Goal: Transaction & Acquisition: Purchase product/service

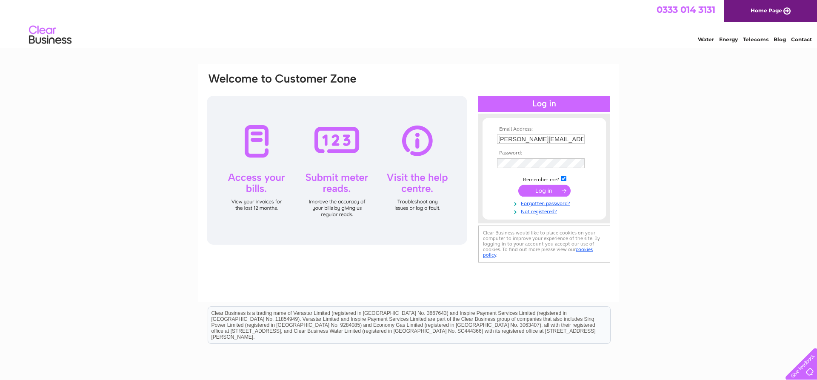
click at [543, 191] on input "submit" at bounding box center [544, 191] width 52 height 12
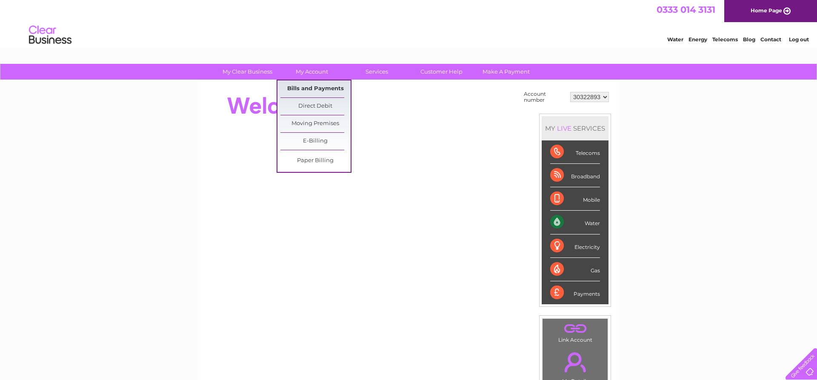
click at [317, 87] on link "Bills and Payments" at bounding box center [315, 88] width 70 height 17
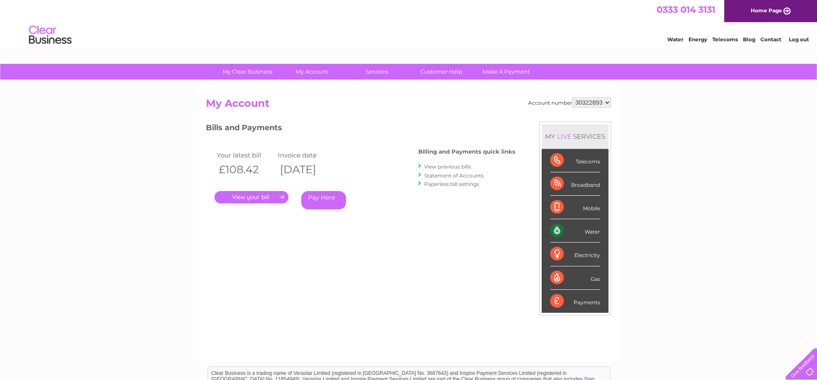
click at [270, 200] on link "." at bounding box center [251, 197] width 74 height 12
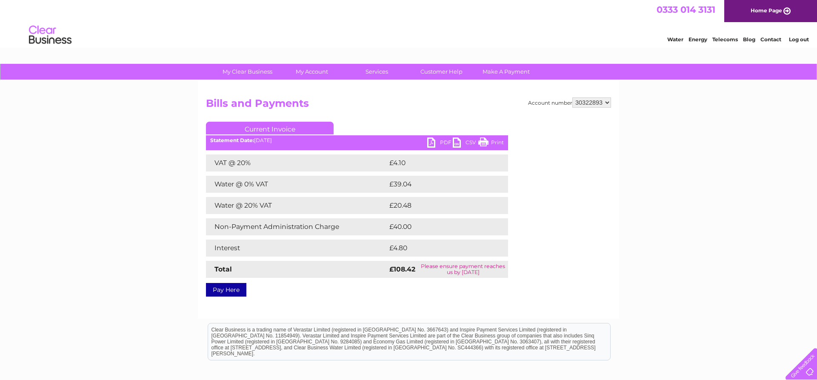
click at [430, 144] on link "PDF" at bounding box center [440, 143] width 26 height 12
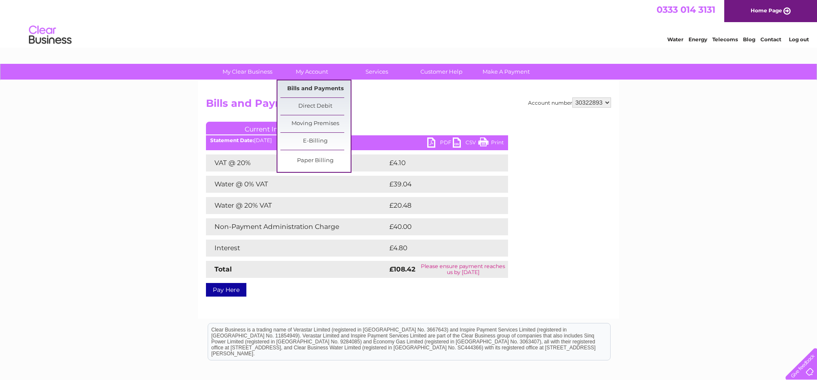
click at [312, 89] on link "Bills and Payments" at bounding box center [315, 88] width 70 height 17
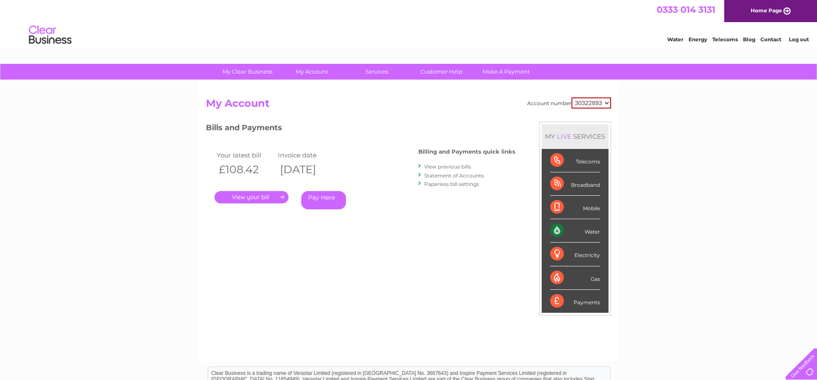
click at [127, 177] on div "My Clear Business Login Details My Details My Preferences Link Account My Accou…" at bounding box center [408, 286] width 817 height 444
click at [310, 199] on link "Pay Here" at bounding box center [323, 200] width 45 height 18
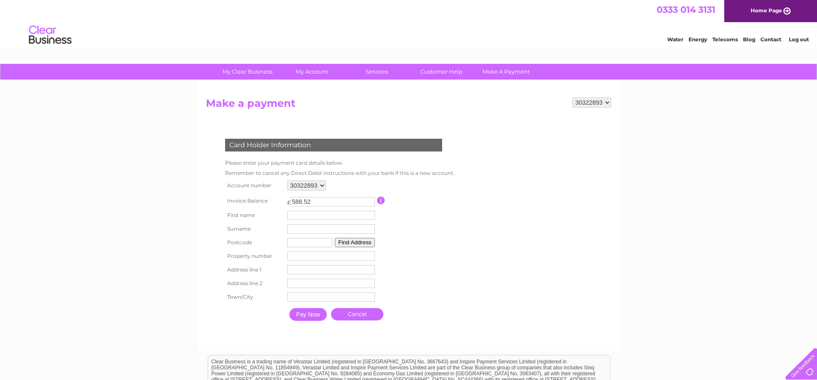
click at [316, 199] on input "588.52" at bounding box center [333, 201] width 84 height 9
type input "588.5"
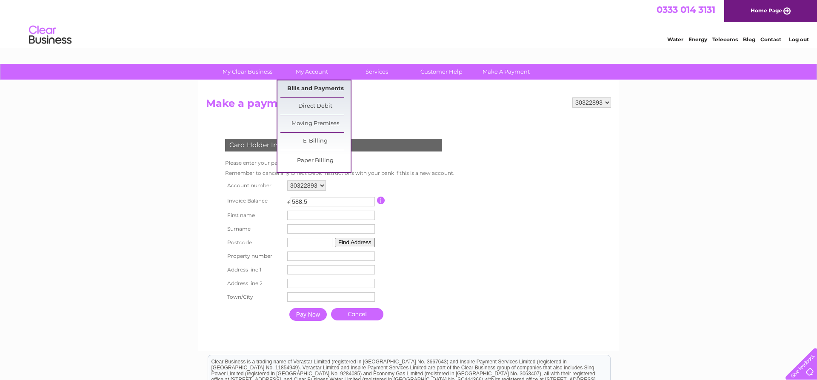
click at [319, 87] on link "Bills and Payments" at bounding box center [315, 88] width 70 height 17
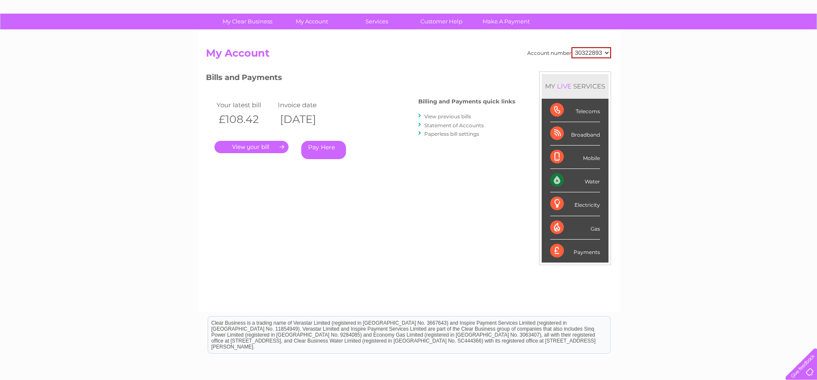
scroll to position [87, 0]
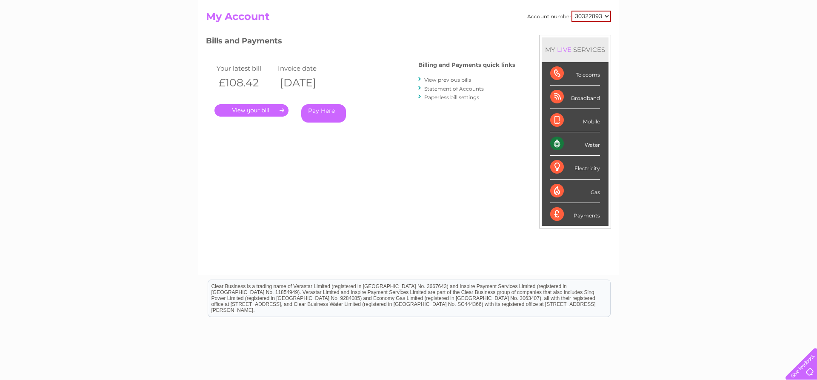
click at [314, 113] on link "Pay Here" at bounding box center [323, 113] width 45 height 18
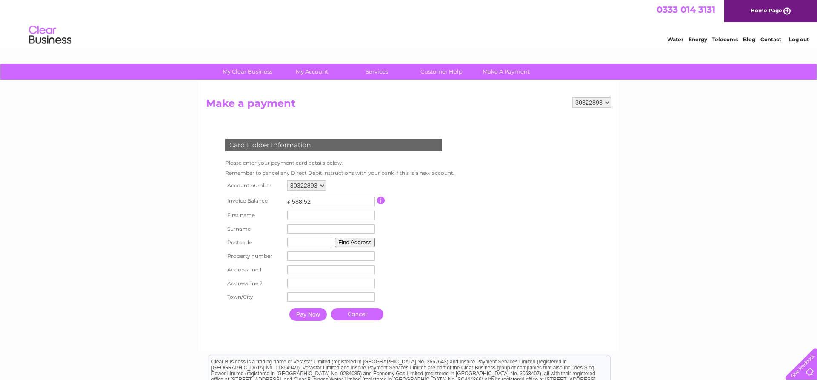
click at [310, 201] on input "588.52" at bounding box center [333, 201] width 84 height 9
type input "5"
type input "4"
type input "348.47"
click at [125, 234] on div "My Clear Business Login Details My Details My Preferences Link Account My Accou…" at bounding box center [408, 280] width 817 height 432
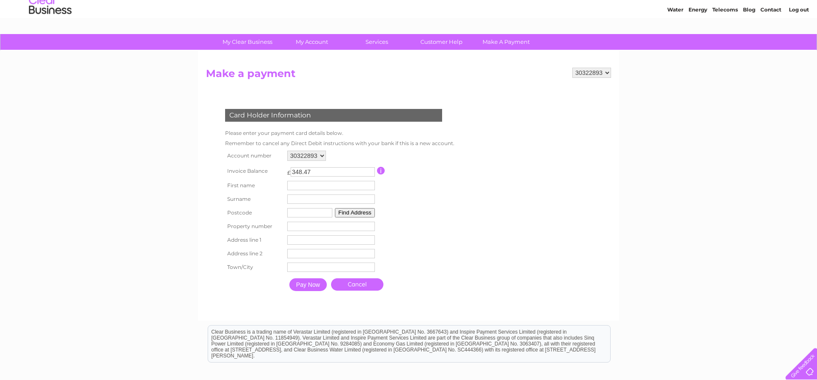
scroll to position [43, 0]
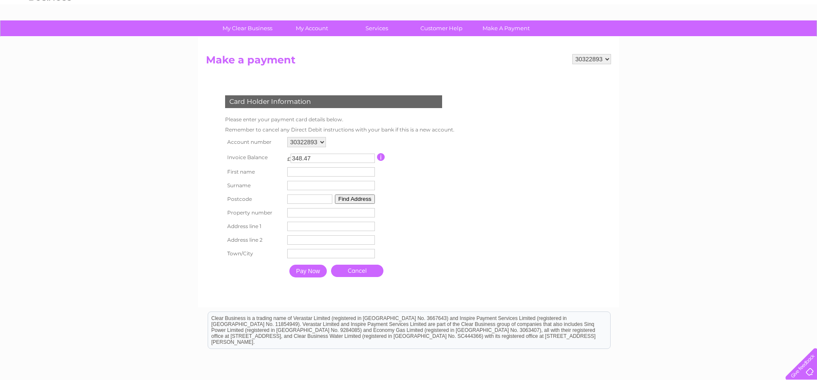
drag, startPoint x: 319, startPoint y: 159, endPoint x: 287, endPoint y: 160, distance: 31.9
click at [291, 160] on input "348.47" at bounding box center [333, 158] width 84 height 9
click at [449, 205] on table "Account number 30322893 Invoice Balance £ 348.47 First name Surname" at bounding box center [338, 208] width 230 height 147
click at [362, 171] on input "text" at bounding box center [332, 172] width 89 height 10
type input "KEVIN"
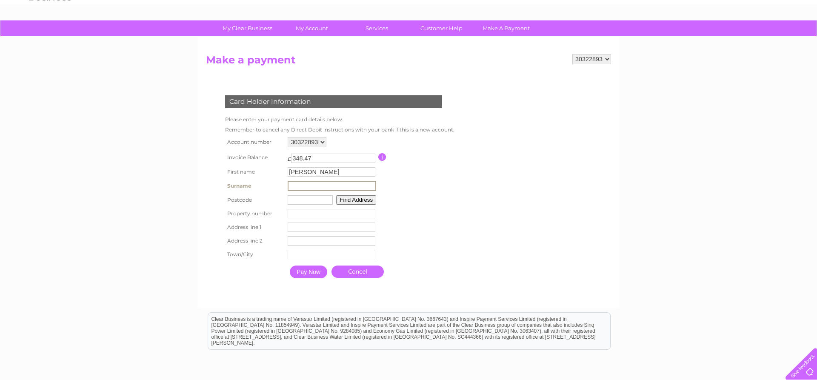
click at [356, 186] on input "text" at bounding box center [332, 186] width 89 height 10
type input "TAHAMI"
click at [324, 201] on input "text" at bounding box center [309, 198] width 45 height 9
type input "G11 6HU"
type input "577A Dumbarton Road"
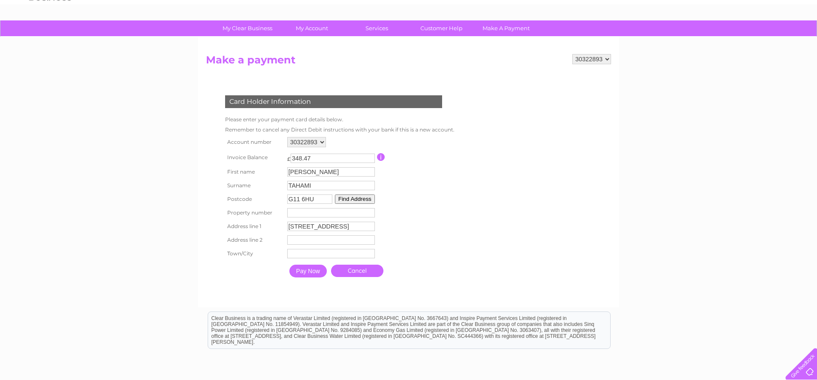
type input "Glasgow"
click at [304, 217] on input "number" at bounding box center [331, 212] width 88 height 9
type input "577"
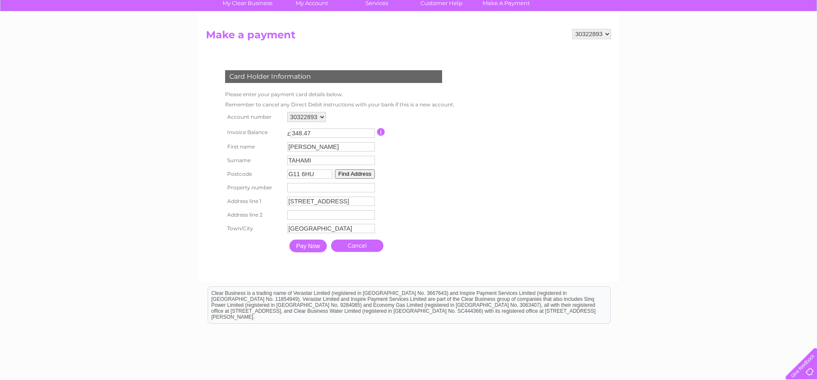
scroll to position [87, 0]
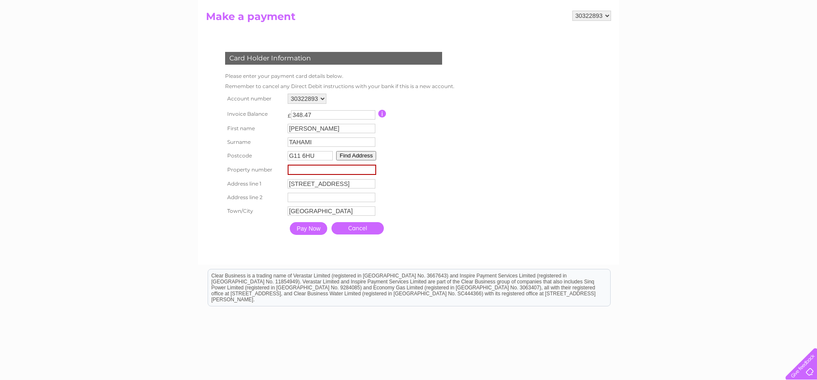
click at [305, 235] on input "Pay Now" at bounding box center [308, 228] width 37 height 13
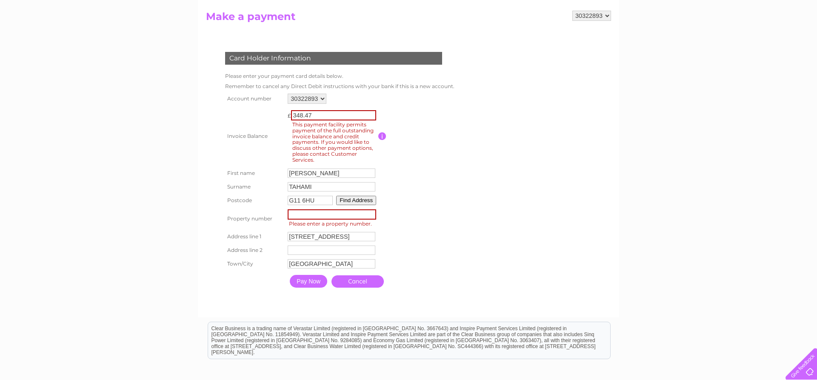
click at [306, 286] on input "Pay Now" at bounding box center [308, 281] width 37 height 13
click at [312, 286] on input "Pay Now" at bounding box center [308, 281] width 37 height 13
click at [363, 288] on link "Cancel" at bounding box center [358, 281] width 52 height 12
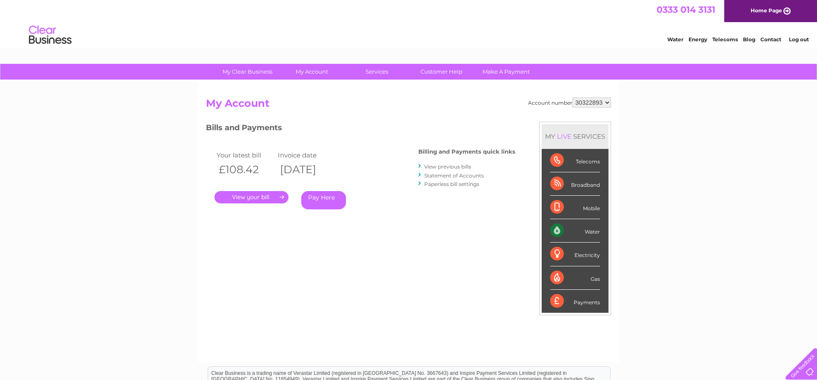
click at [324, 206] on link "Pay Here" at bounding box center [323, 200] width 45 height 18
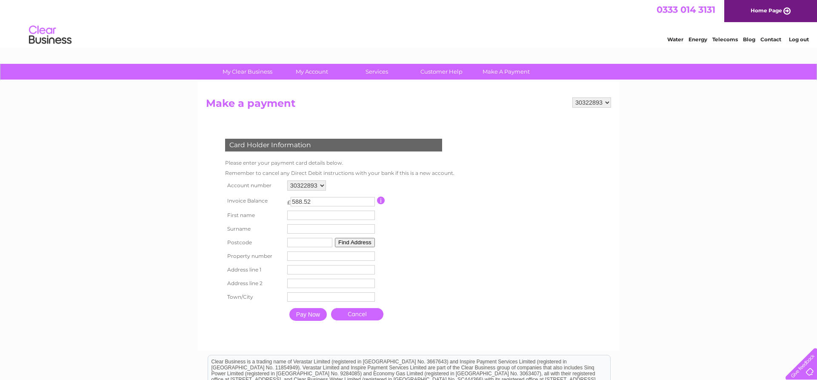
click at [802, 41] on link "Log out" at bounding box center [799, 39] width 20 height 6
